Goal: Transaction & Acquisition: Download file/media

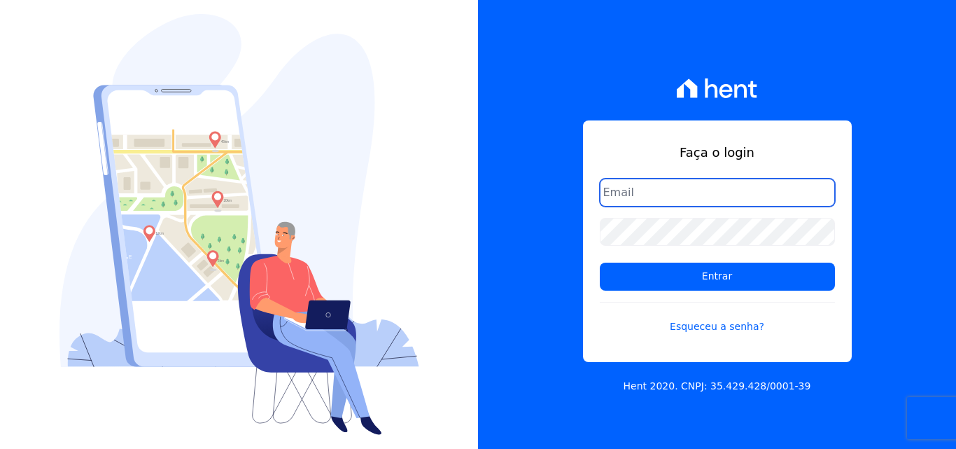
click at [653, 184] on input "email" at bounding box center [717, 192] width 235 height 28
type input "ligia.dias@construtoralaterza.com.br"
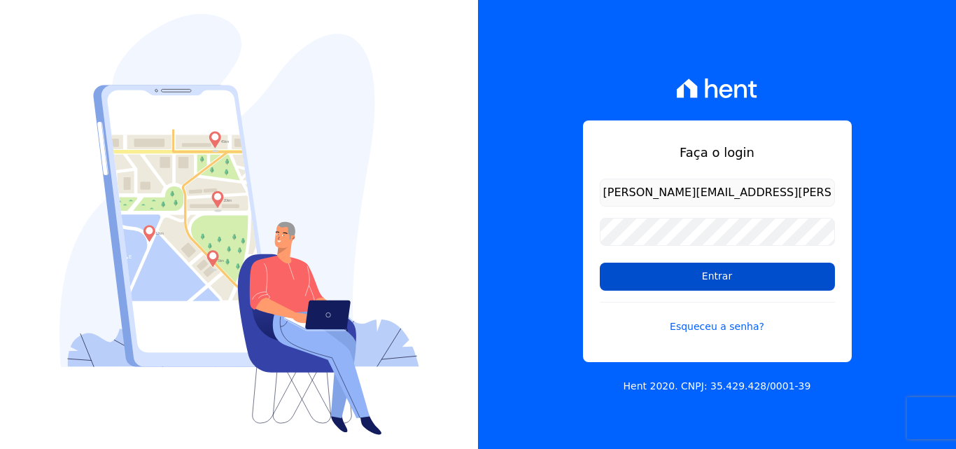
click at [657, 277] on input "Entrar" at bounding box center [717, 276] width 235 height 28
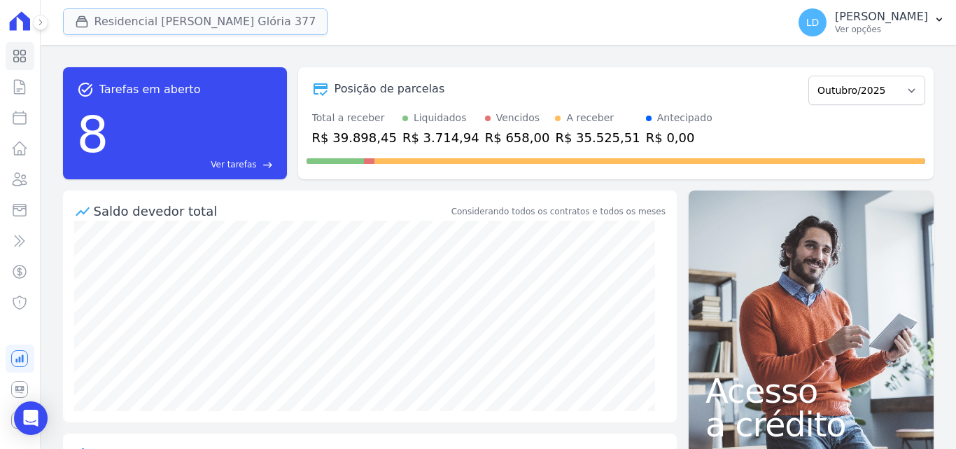
click at [208, 30] on button "Residencial [PERSON_NAME] Glória 377" at bounding box center [195, 21] width 265 height 27
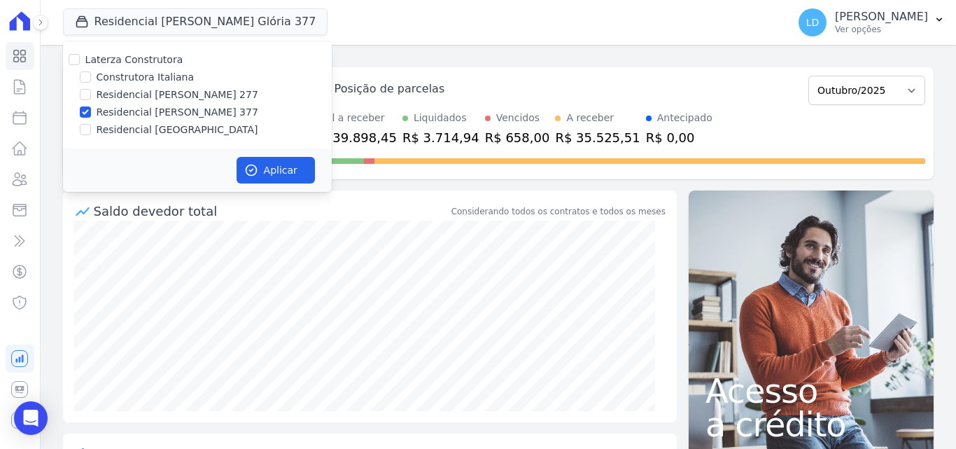
click at [141, 57] on label "Laterza Construtora" at bounding box center [134, 59] width 98 height 11
click at [80, 57] on input "Laterza Construtora" at bounding box center [74, 59] width 11 height 11
checkbox input "true"
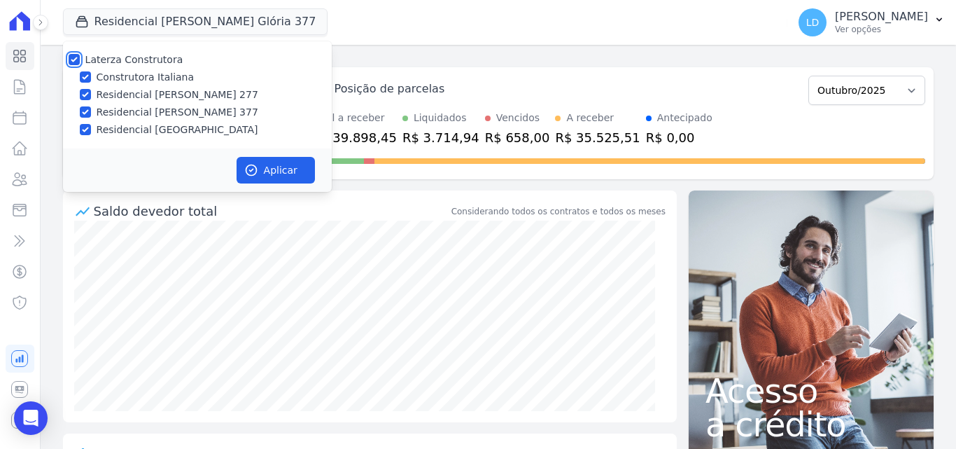
checkbox input "true"
click at [255, 155] on div "Aplicar" at bounding box center [197, 169] width 269 height 43
click at [258, 167] on button "Aplicar" at bounding box center [276, 170] width 78 height 27
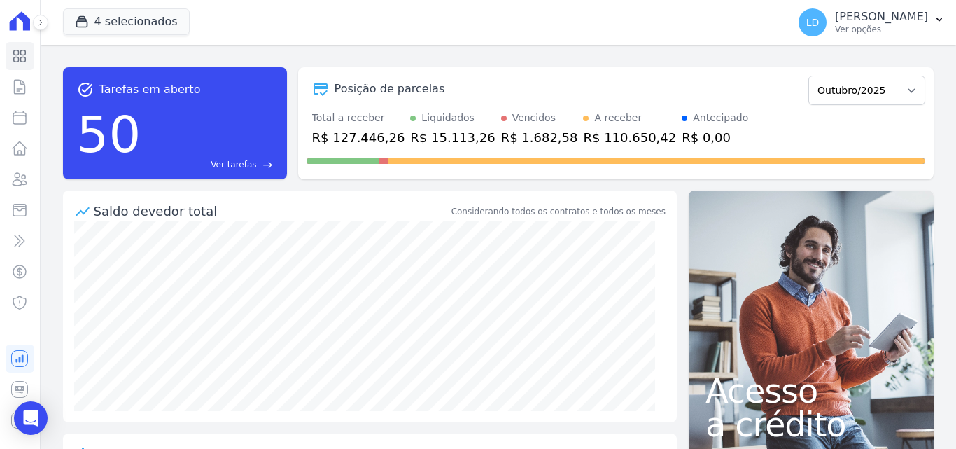
click at [486, 49] on div "task_alt Tarefas em aberto 50 Ver tarefas east Posição de parcelas Março/2024 A…" at bounding box center [498, 247] width 915 height 404
click at [890, 33] on p "Ver opções" at bounding box center [881, 29] width 93 height 11
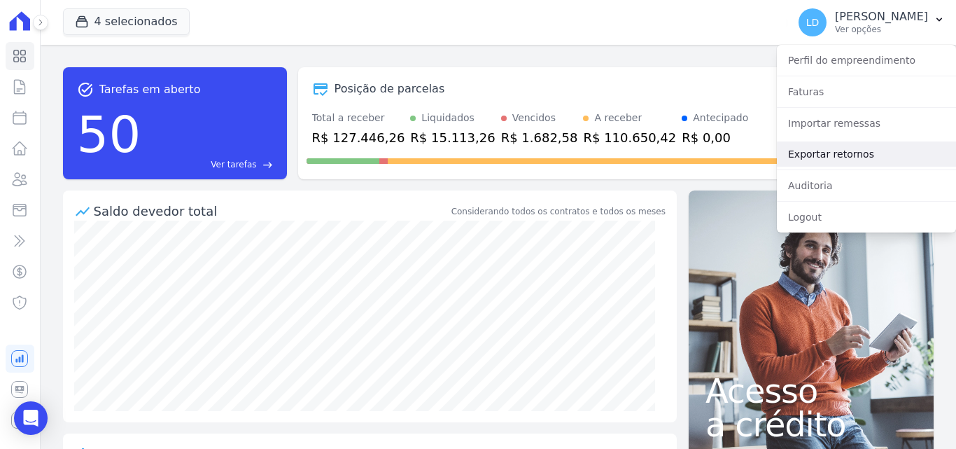
click at [814, 150] on link "Exportar retornos" at bounding box center [866, 153] width 179 height 25
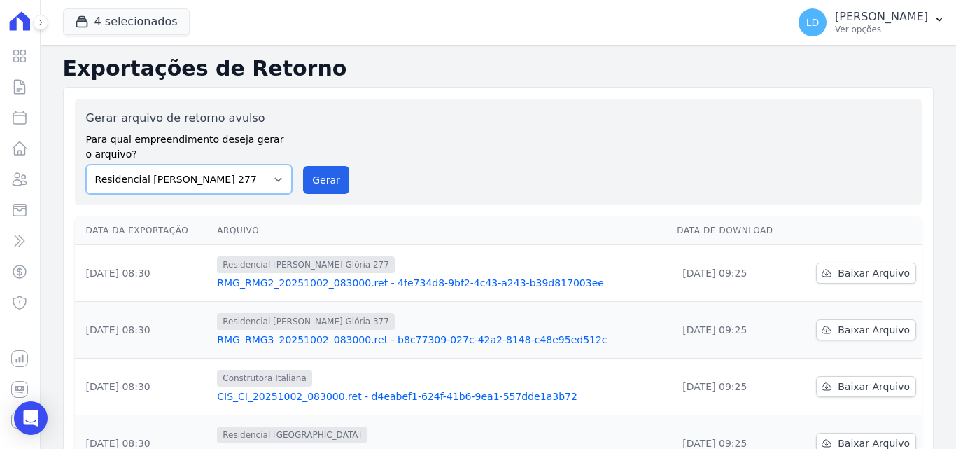
click at [248, 189] on select "Construtora Italiana Residencial [PERSON_NAME] 277 Residencial [PERSON_NAME][ST…" at bounding box center [189, 178] width 206 height 29
select select "29fc0423-bfd4-480a-835e-7e440cfe6eb8"
click at [86, 164] on select "Construtora Italiana Residencial [PERSON_NAME] 277 Residencial [PERSON_NAME][ST…" at bounding box center [189, 178] width 206 height 29
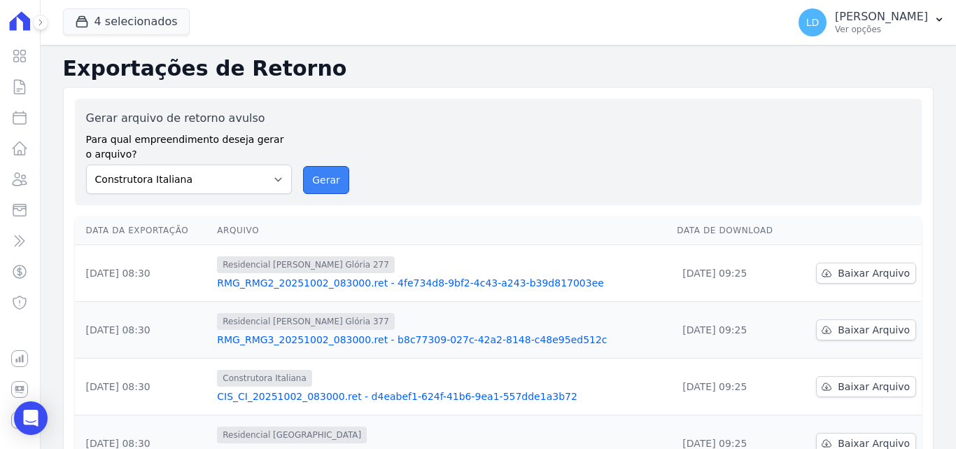
click at [339, 176] on button "Gerar" at bounding box center [326, 180] width 46 height 28
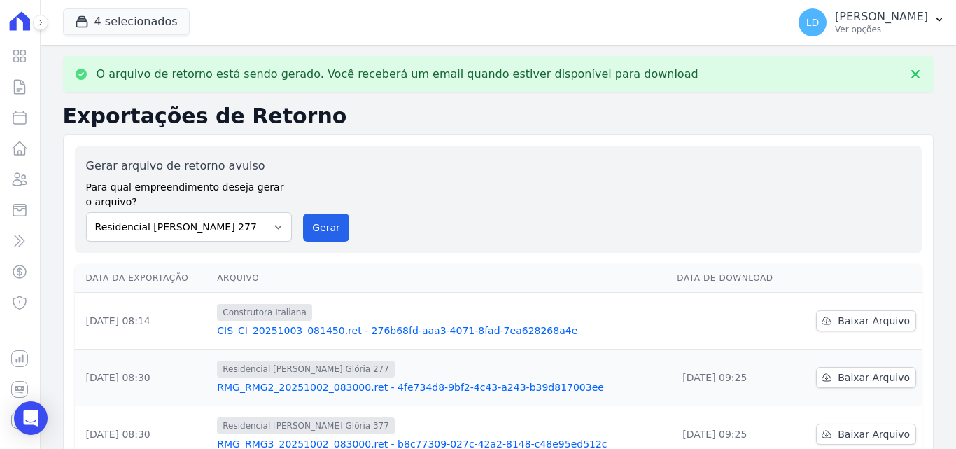
scroll to position [70, 0]
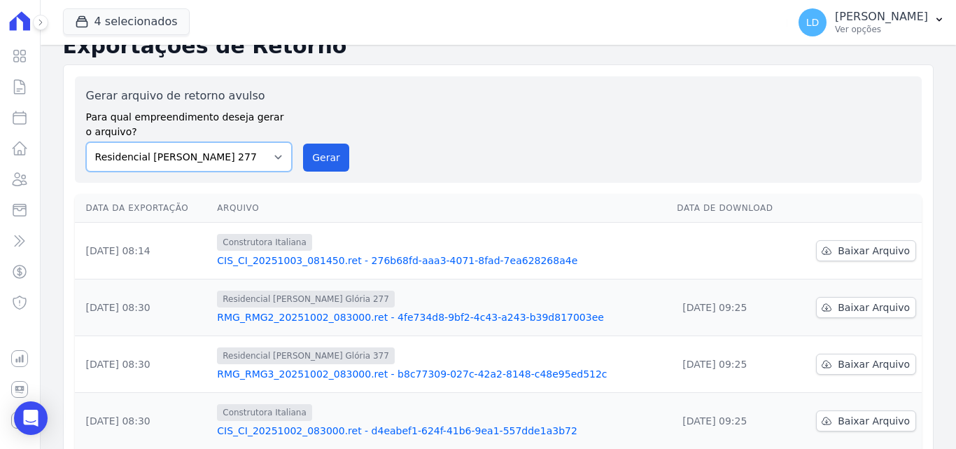
click at [231, 162] on select "Construtora Italiana Residencial [PERSON_NAME] 277 Residencial [PERSON_NAME][ST…" at bounding box center [189, 156] width 206 height 29
click at [86, 142] on select "Construtora Italiana Residencial [PERSON_NAME] 277 Residencial [PERSON_NAME][ST…" at bounding box center [189, 156] width 206 height 29
click at [309, 153] on button "Gerar" at bounding box center [326, 157] width 46 height 28
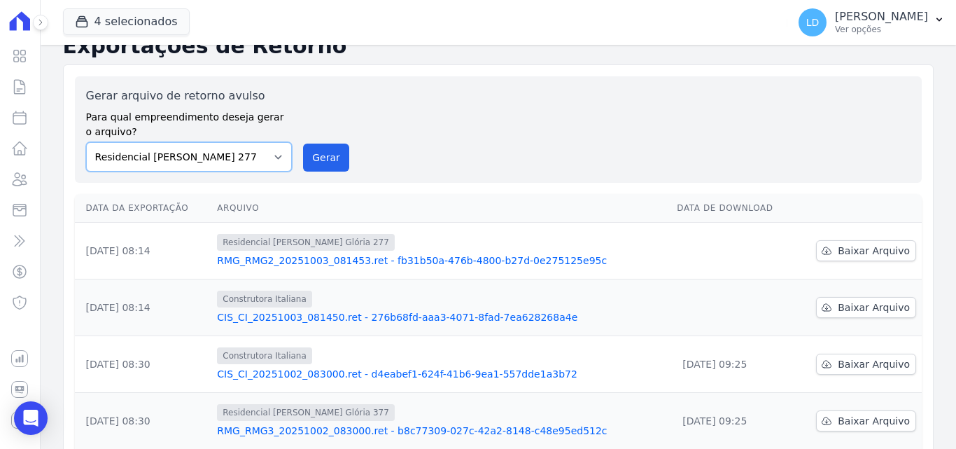
click at [255, 161] on select "Construtora Italiana Residencial [PERSON_NAME] 277 Residencial [PERSON_NAME][ST…" at bounding box center [189, 156] width 206 height 29
select select "0cd9190e-dfd9-46e5-afc8-7298ef4c0c2b"
click at [86, 142] on select "Construtora Italiana Residencial [PERSON_NAME] 277 Residencial [PERSON_NAME][ST…" at bounding box center [189, 156] width 206 height 29
click at [303, 159] on button "Gerar" at bounding box center [326, 157] width 46 height 28
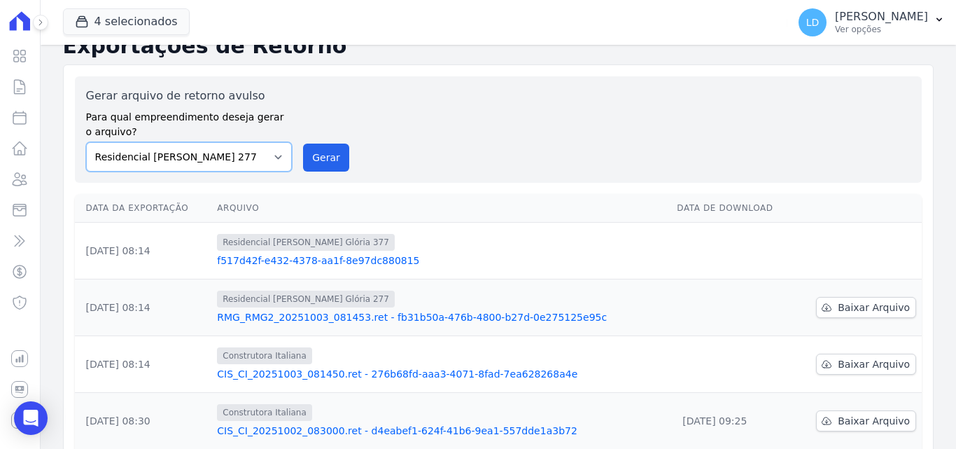
click at [246, 164] on select "Construtora Italiana Residencial [PERSON_NAME] 277 Residencial [PERSON_NAME][ST…" at bounding box center [189, 156] width 206 height 29
select select "6440c0a1-232b-4aa1-adfe-88cb95fffe46"
click at [86, 142] on select "Construtora Italiana Residencial [PERSON_NAME] 277 Residencial [PERSON_NAME][ST…" at bounding box center [189, 156] width 206 height 29
click at [311, 162] on button "Gerar" at bounding box center [326, 157] width 46 height 28
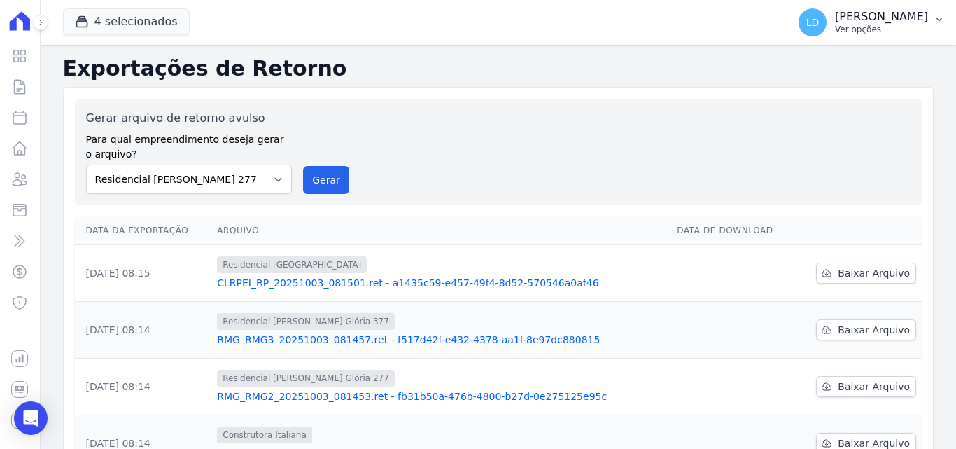
click at [882, 18] on p "[PERSON_NAME]" at bounding box center [881, 17] width 93 height 14
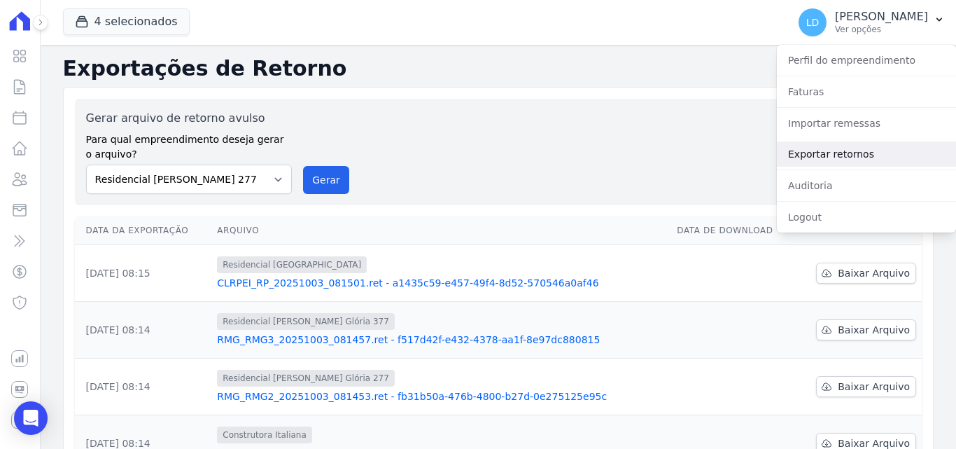
click at [859, 164] on link "Exportar retornos" at bounding box center [866, 153] width 179 height 25
click at [857, 158] on link "Exportar retornos" at bounding box center [866, 153] width 179 height 25
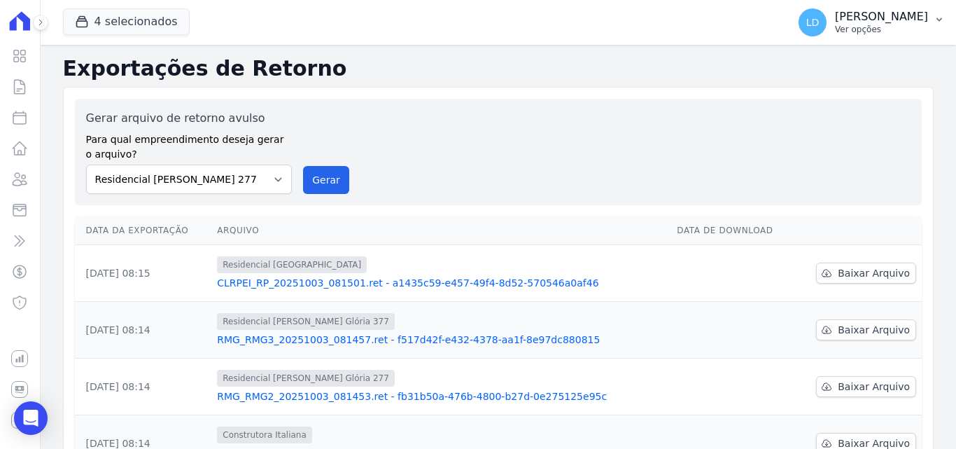
click at [859, 34] on p "Ver opções" at bounding box center [881, 29] width 93 height 11
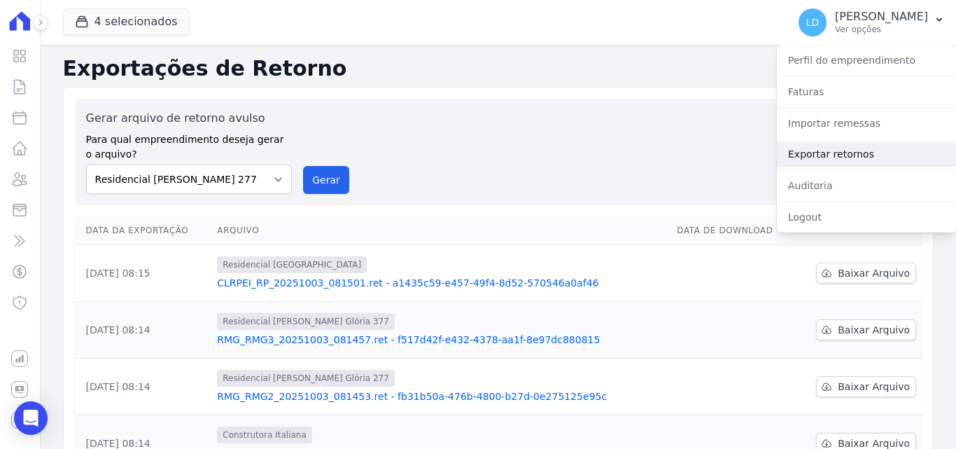
click at [864, 147] on link "Exportar retornos" at bounding box center [866, 153] width 179 height 25
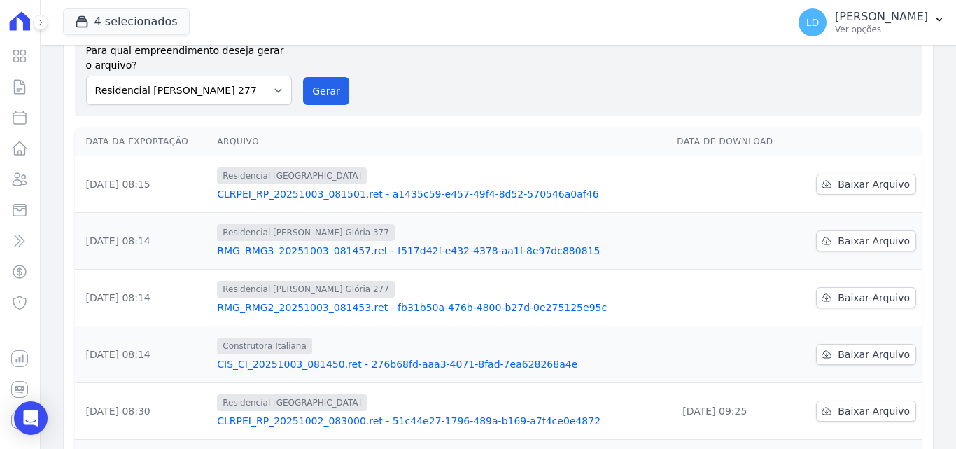
scroll to position [70, 0]
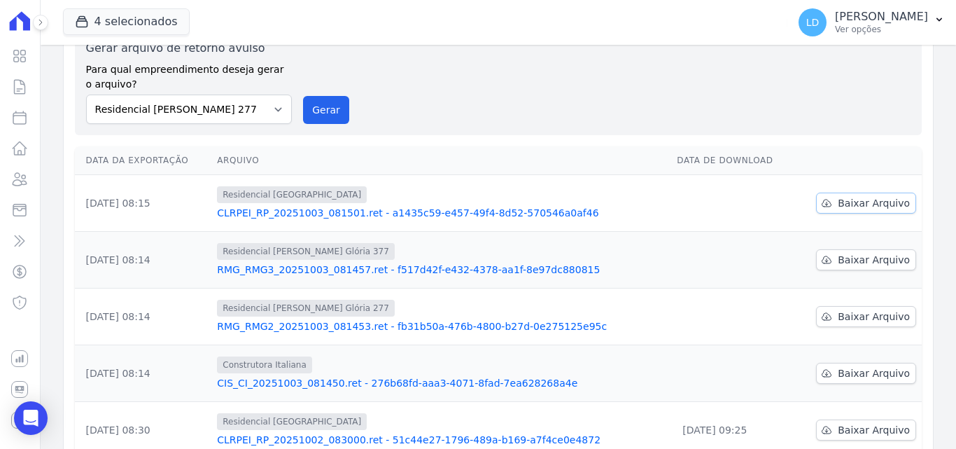
click at [847, 206] on span "Baixar Arquivo" at bounding box center [874, 203] width 72 height 14
click at [838, 262] on span "Baixar Arquivo" at bounding box center [874, 260] width 72 height 14
click at [848, 318] on span "Baixar Arquivo" at bounding box center [874, 316] width 72 height 14
click at [845, 377] on span "Baixar Arquivo" at bounding box center [874, 373] width 72 height 14
click at [874, 24] on p "Ver opções" at bounding box center [881, 29] width 93 height 11
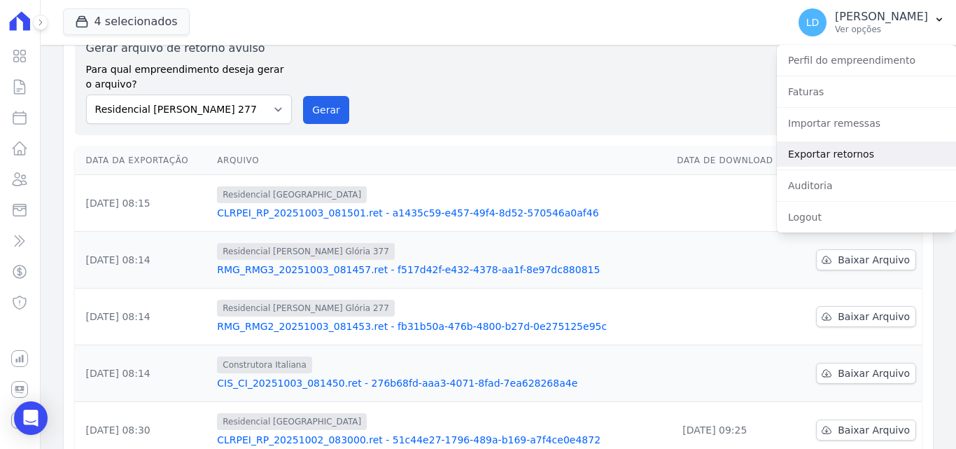
click at [874, 150] on link "Exportar retornos" at bounding box center [866, 153] width 179 height 25
